Goal: Task Accomplishment & Management: Complete application form

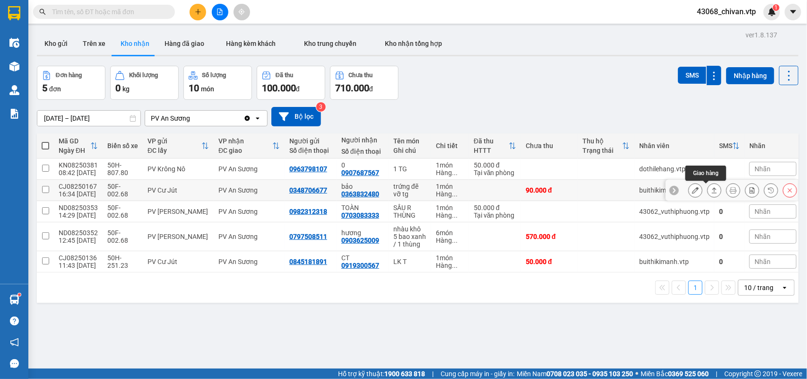
click at [711, 190] on icon at bounding box center [714, 190] width 7 height 7
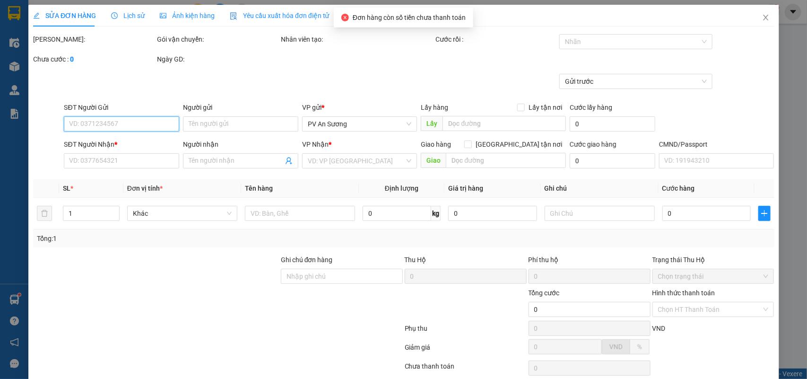
type input "0348706677"
type input "0363832480"
type input "bảo"
type input "90.000"
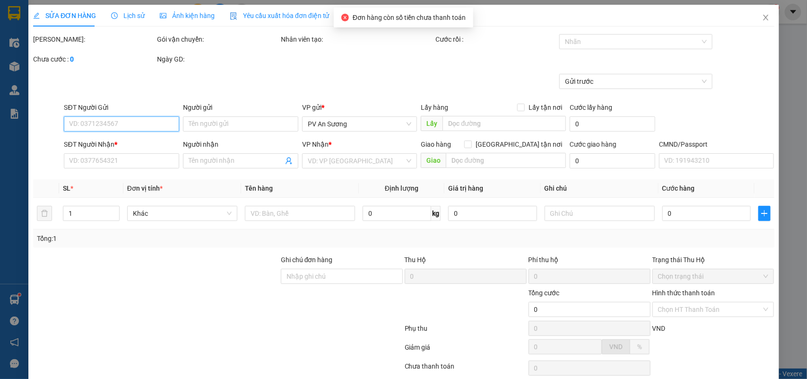
type input "4.500"
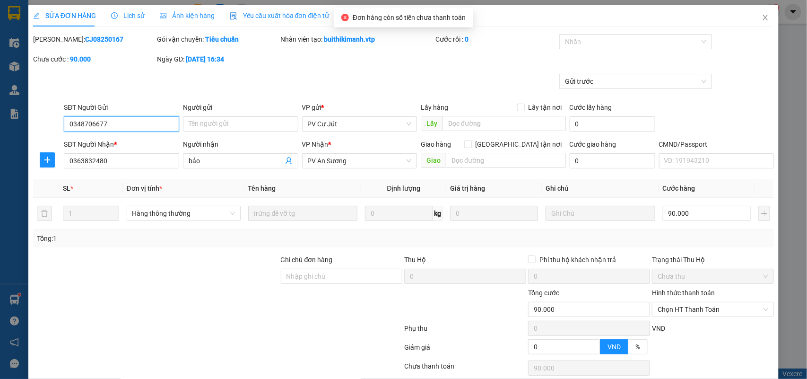
scroll to position [70, 0]
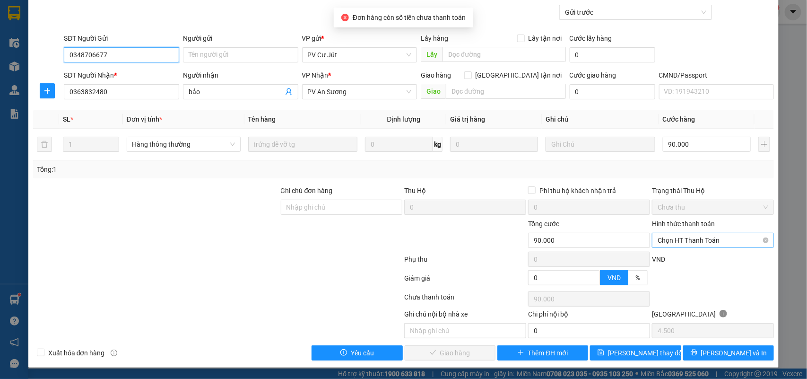
click at [709, 234] on span "Chọn HT Thanh Toán" at bounding box center [712, 240] width 111 height 14
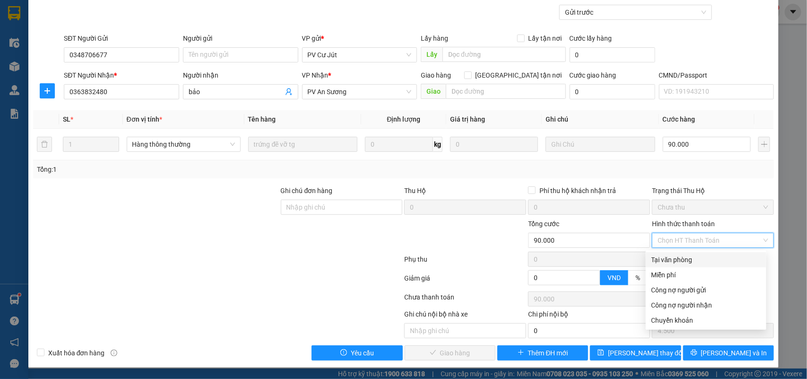
click at [691, 261] on div "Tại văn phòng" at bounding box center [705, 259] width 109 height 10
type input "0"
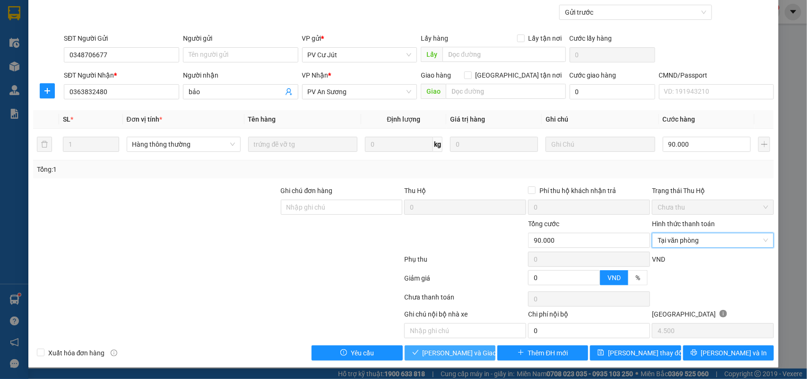
click at [476, 353] on button "[PERSON_NAME] và Giao hàng" at bounding box center [450, 352] width 91 height 15
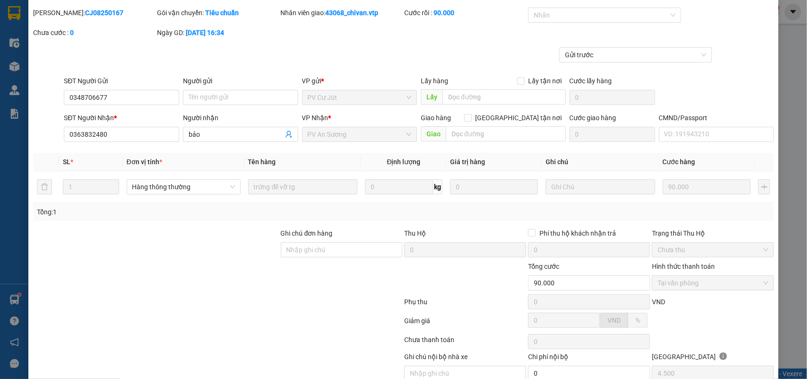
scroll to position [0, 0]
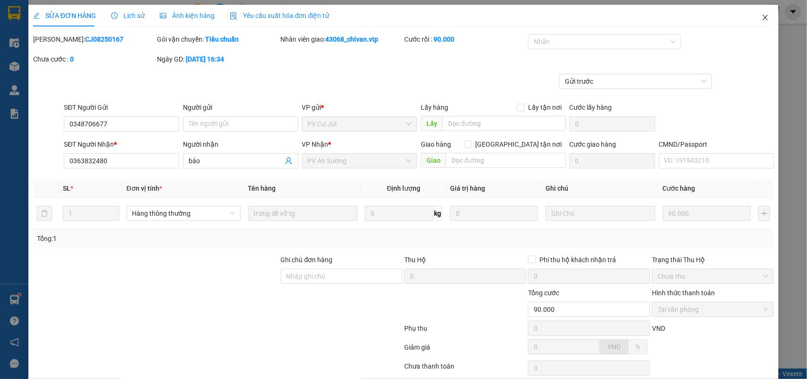
click at [761, 17] on icon "close" at bounding box center [765, 18] width 8 height 8
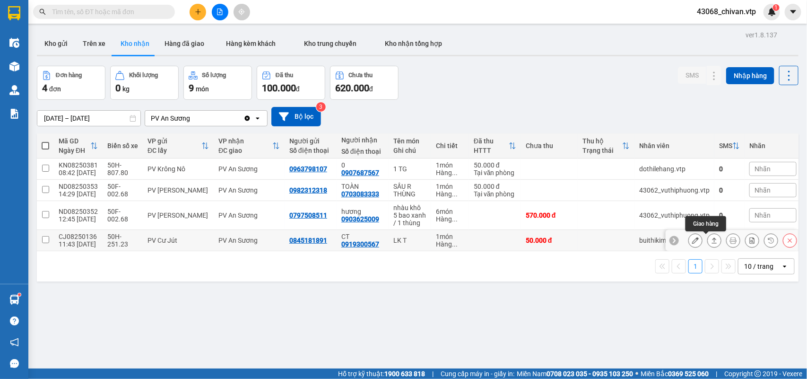
click at [711, 240] on icon at bounding box center [714, 240] width 7 height 7
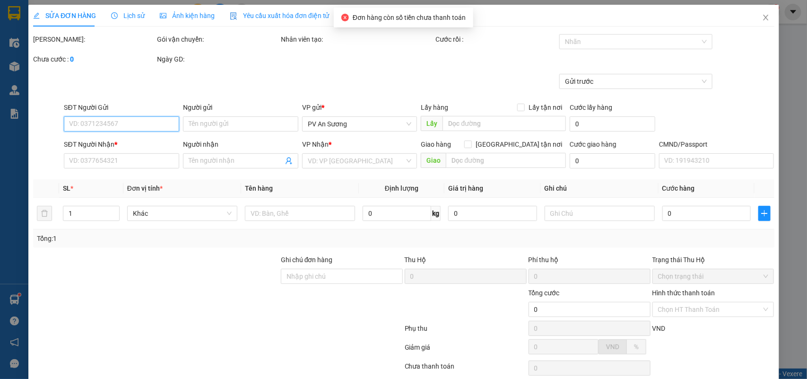
type input "2.500"
type input "0845181891"
type input "0919300567"
type input "CT"
type input "50.000"
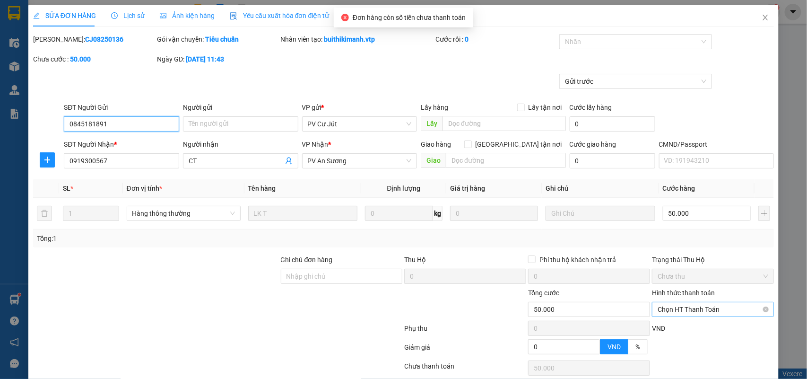
click at [698, 306] on span "Chọn HT Thanh Toán" at bounding box center [712, 309] width 111 height 14
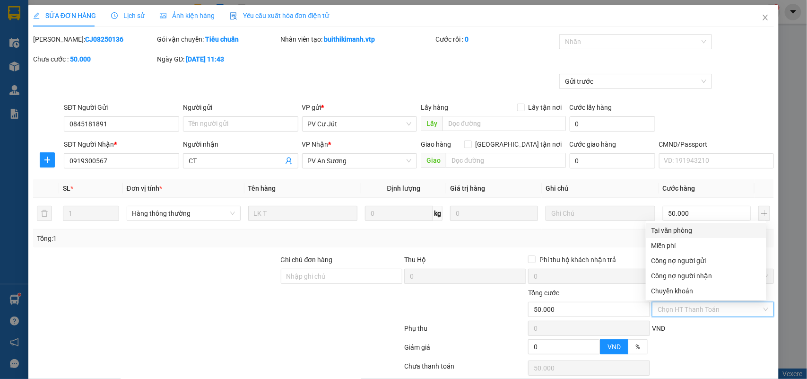
click at [686, 233] on div "Tại văn phòng" at bounding box center [705, 230] width 109 height 10
type input "0"
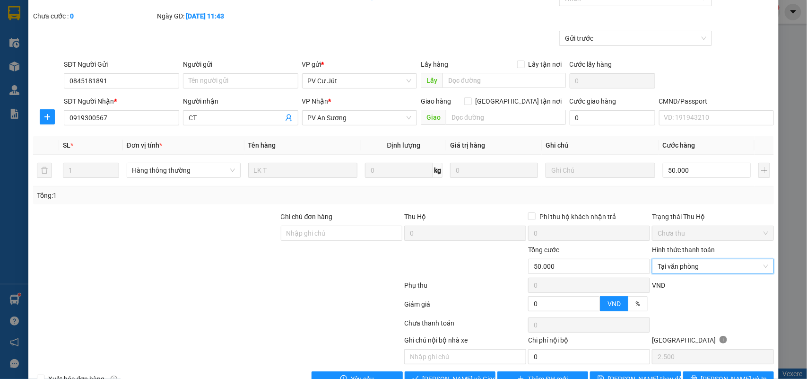
scroll to position [70, 0]
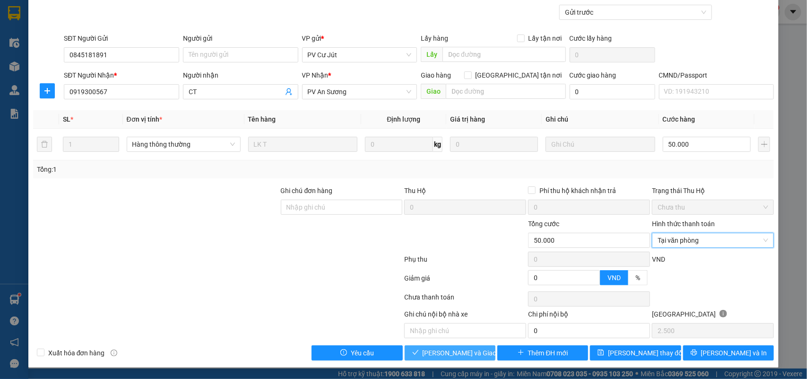
click at [463, 345] on button "[PERSON_NAME] và Giao hàng" at bounding box center [450, 352] width 91 height 15
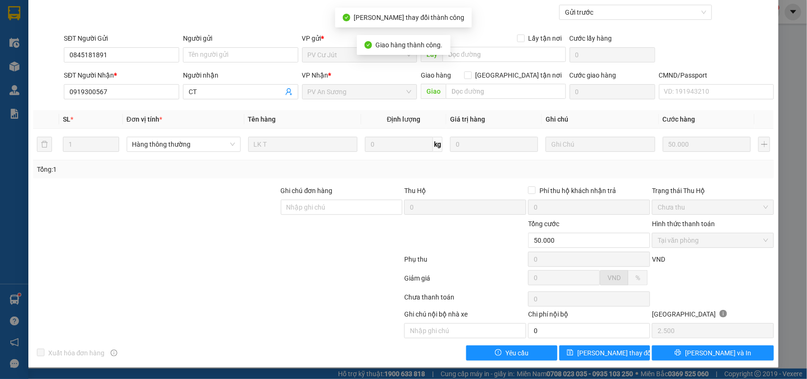
scroll to position [0, 0]
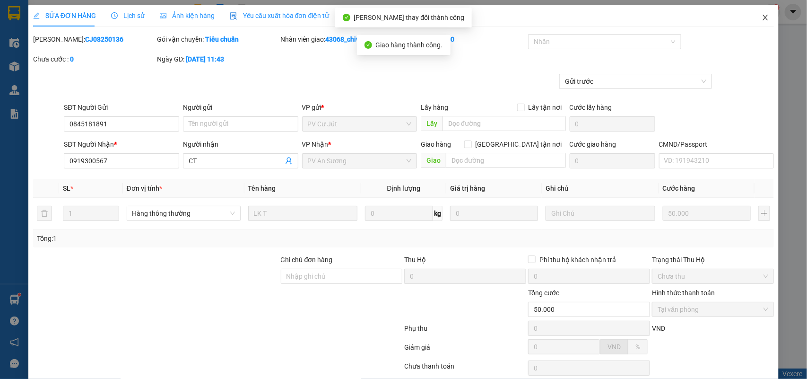
click at [761, 19] on icon "close" at bounding box center [765, 18] width 8 height 8
